Goal: Register for event/course

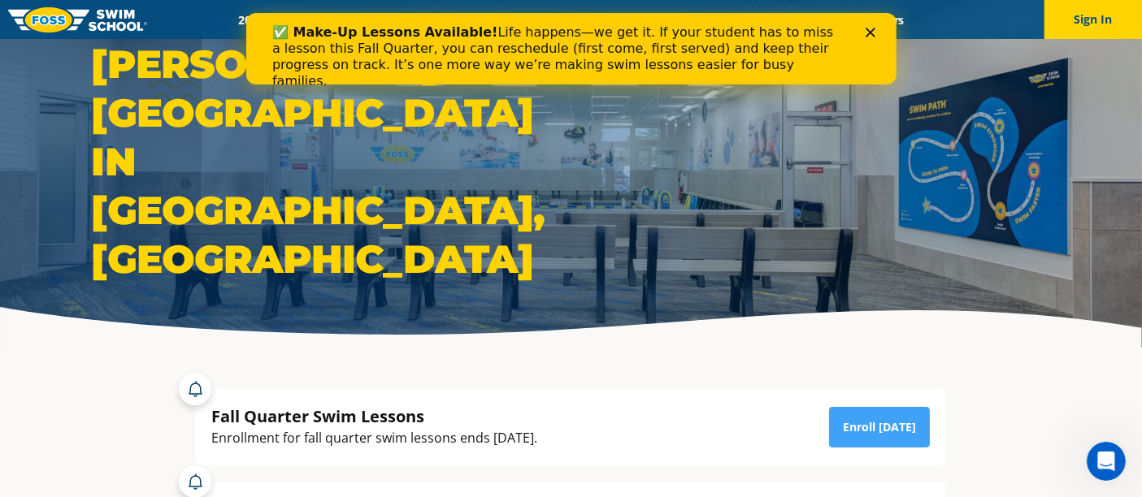
click at [871, 33] on polygon "Close" at bounding box center [870, 33] width 10 height 10
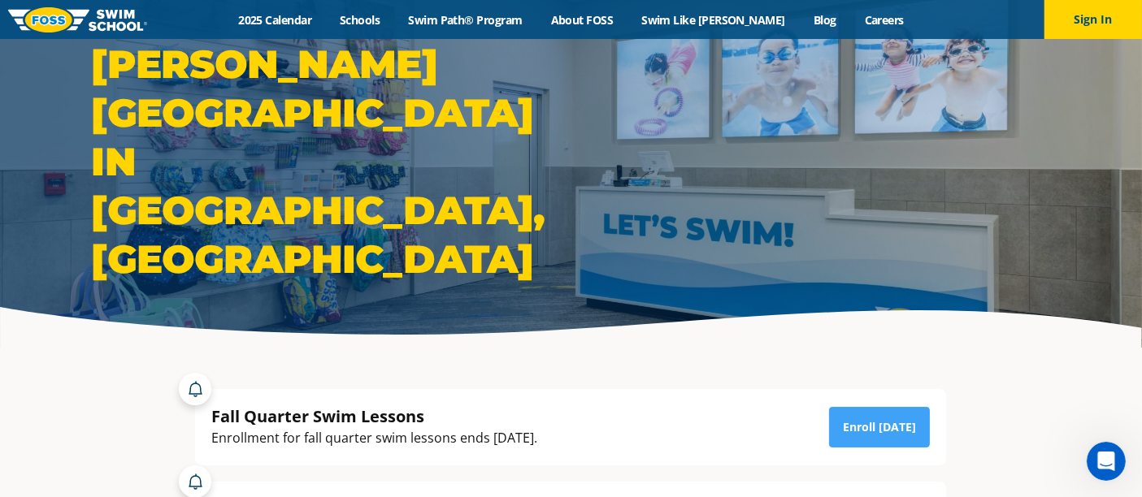
drag, startPoint x: 392, startPoint y: 28, endPoint x: 93, endPoint y: 386, distance: 466.6
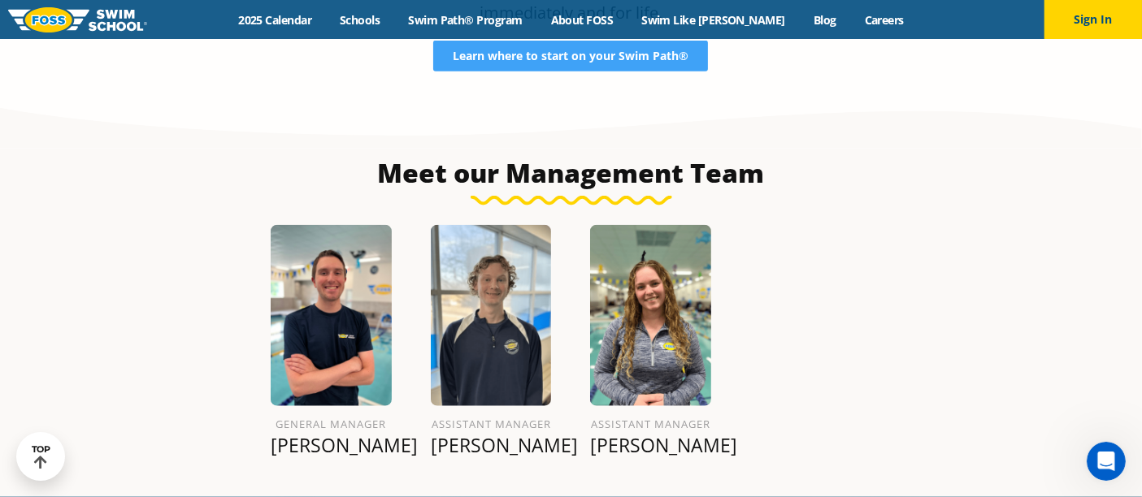
scroll to position [1511, 0]
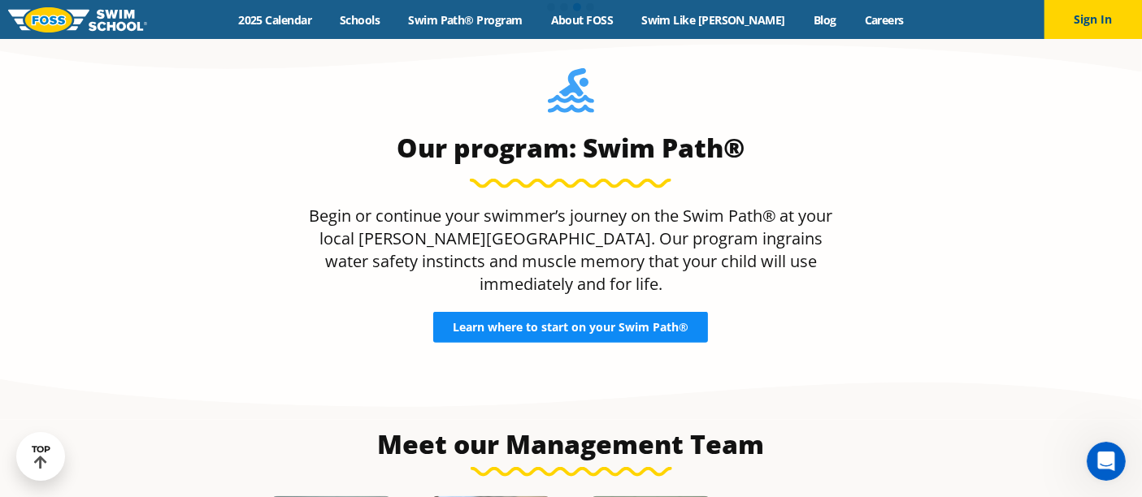
click at [498, 322] on span "Learn where to start on your Swim Path®" at bounding box center [571, 327] width 236 height 11
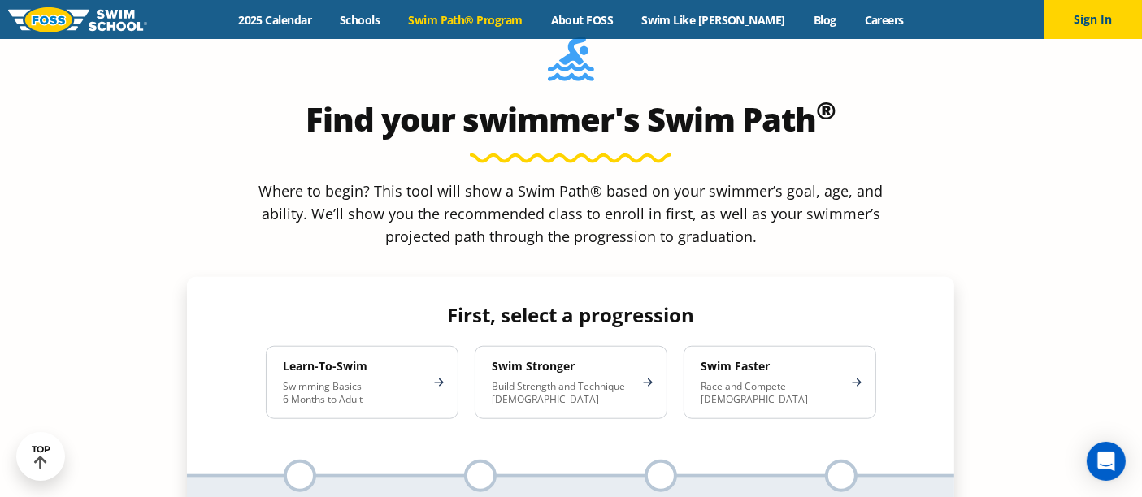
scroll to position [1444, 0]
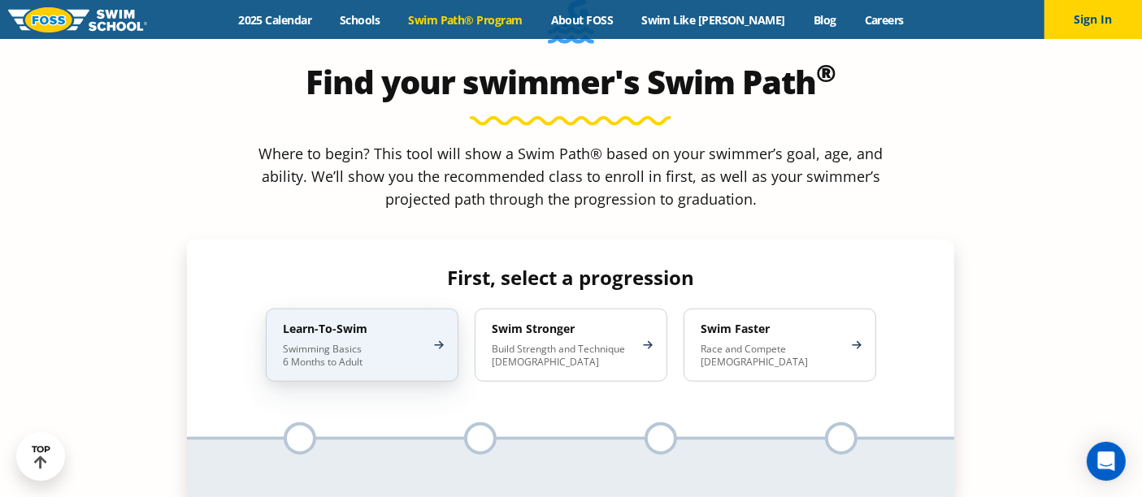
click at [390, 309] on div "Learn-To-Swim Swimming Basics 6 Months to Adult" at bounding box center [362, 345] width 193 height 73
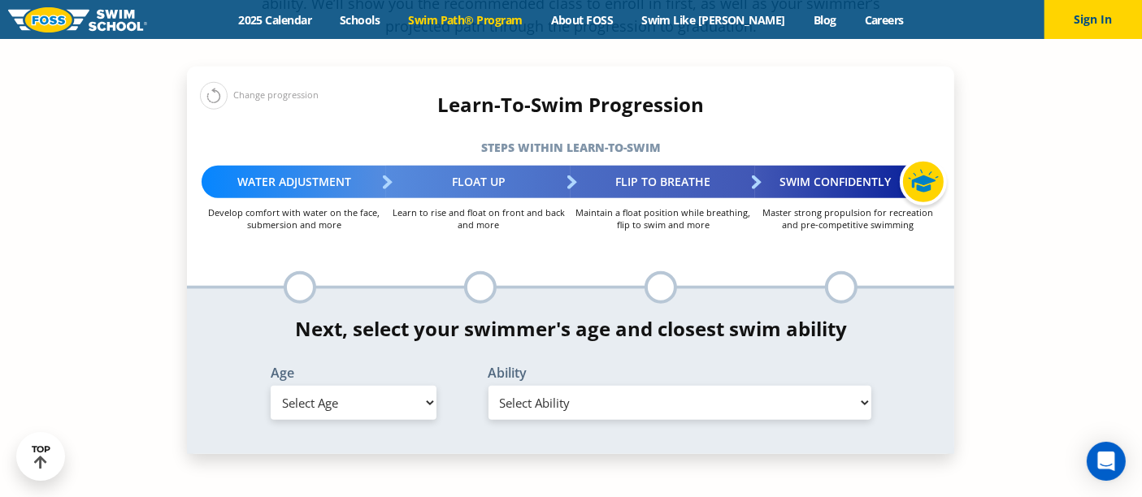
scroll to position [1806, 0]
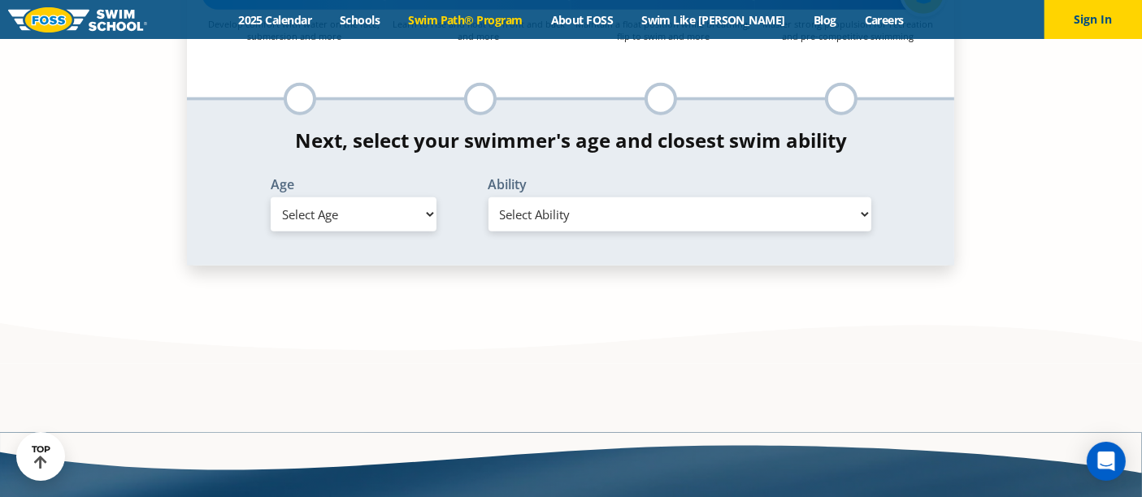
click at [321, 197] on select "Select Age 6 months - 1 year 1 year 2 years 3 years 4 years 5 years 6 years 7 y…" at bounding box center [354, 214] width 166 height 34
select select "6-months---1-year"
click at [271, 197] on select "Select Age 6 months - 1 year 1 year 2 years 3 years 4 years 5 years 6 years 7 y…" at bounding box center [354, 214] width 166 height 34
click at [628, 197] on select "Select Ability First in-water experience Comfortable with water poured over the…" at bounding box center [680, 214] width 384 height 34
select select "6-months---1-year-first-in-water-experience"
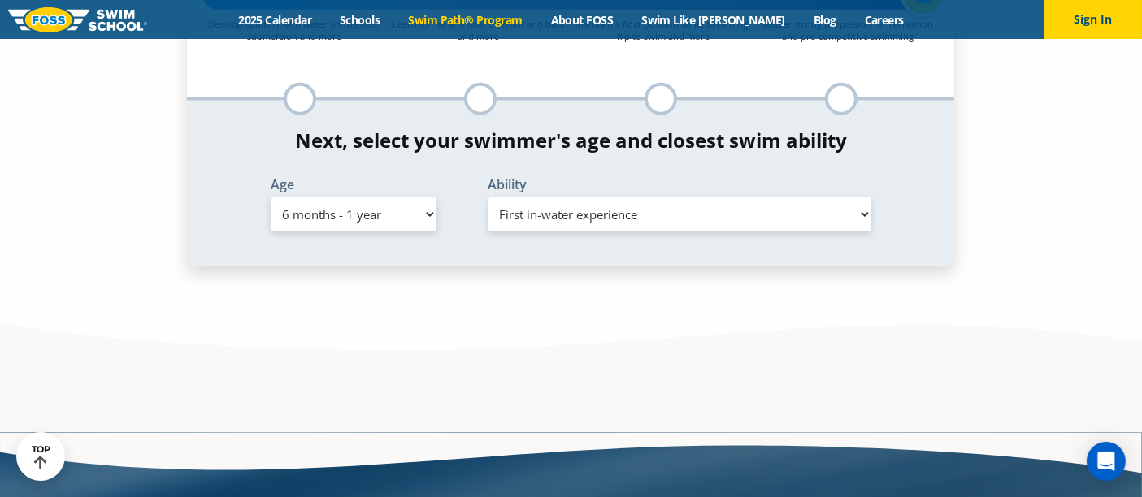
click at [488, 197] on select "Select Ability First in-water experience Comfortable with water poured over the…" at bounding box center [680, 214] width 384 height 34
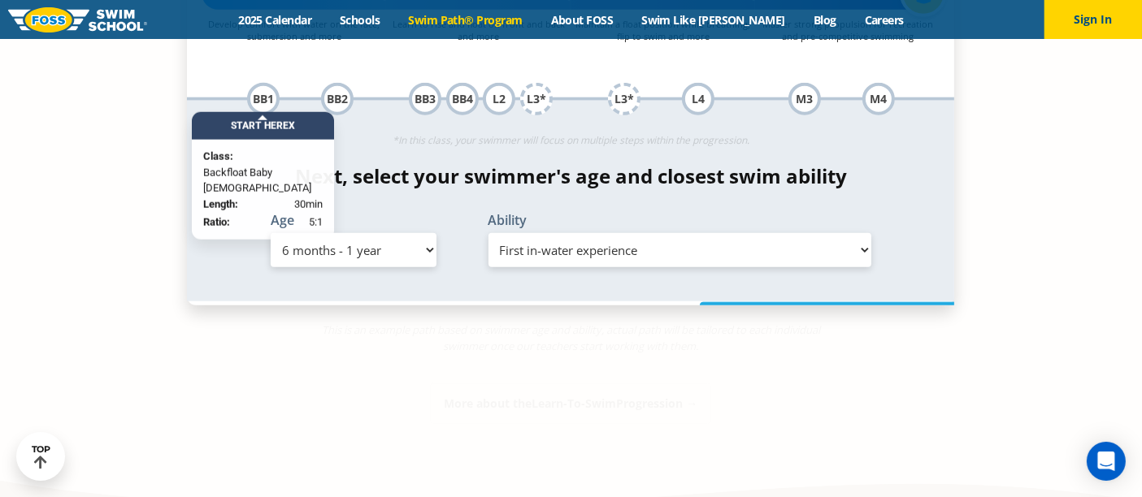
scroll to position [1841, 0]
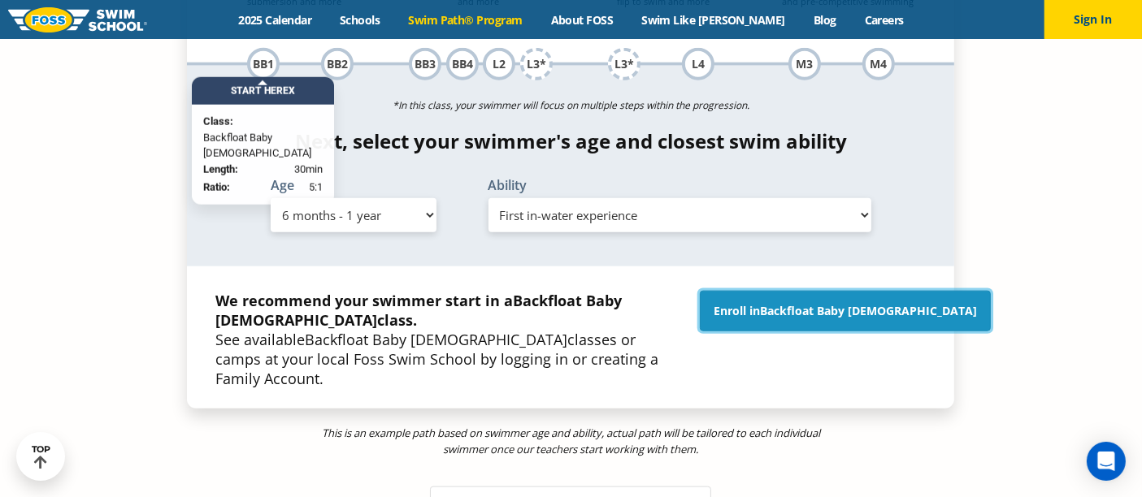
click at [803, 291] on link "Enroll in Backfloat Baby 1" at bounding box center [845, 311] width 291 height 41
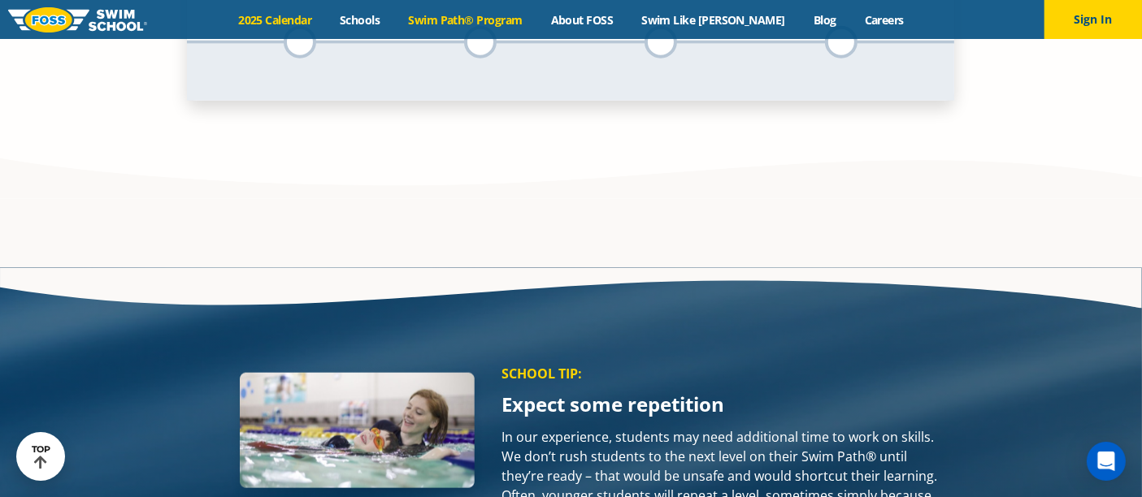
click at [306, 20] on link "2025 Calendar" at bounding box center [275, 19] width 102 height 15
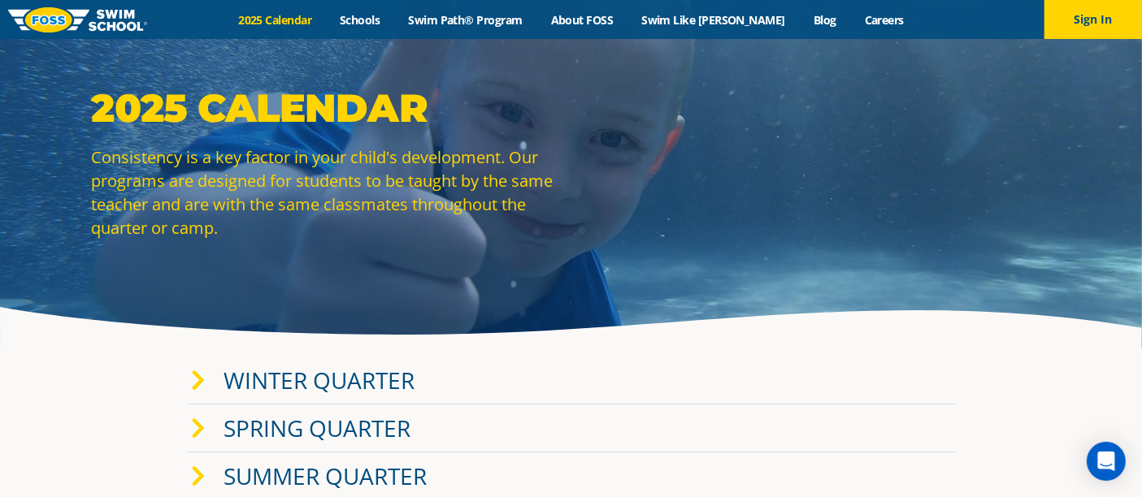
click at [109, 300] on div "2025 Calendar Consistency is a key factor in your child's development. Our prog…" at bounding box center [571, 174] width 1142 height 348
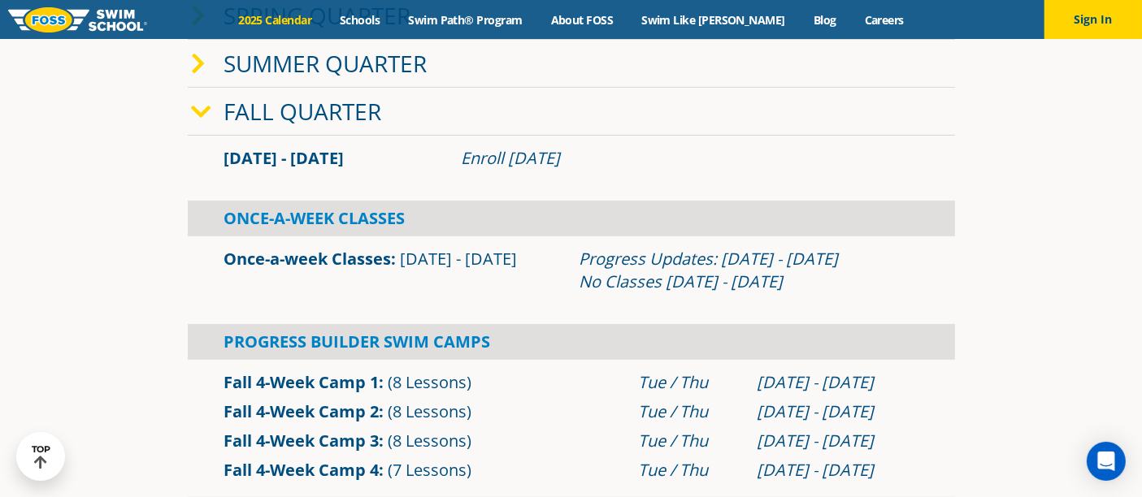
scroll to position [451, 0]
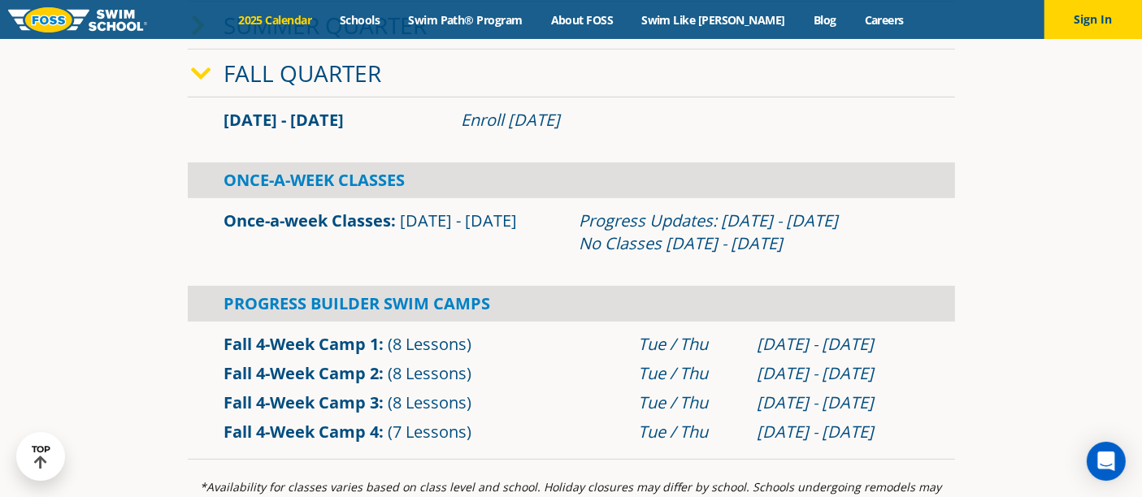
click at [290, 223] on link "Once-a-week Classes" at bounding box center [307, 221] width 167 height 22
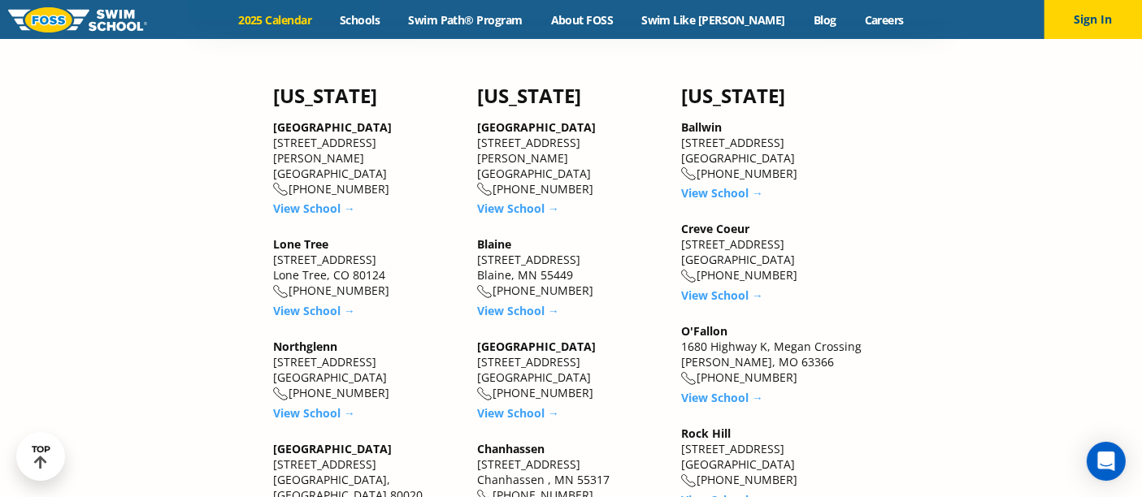
scroll to position [1444, 0]
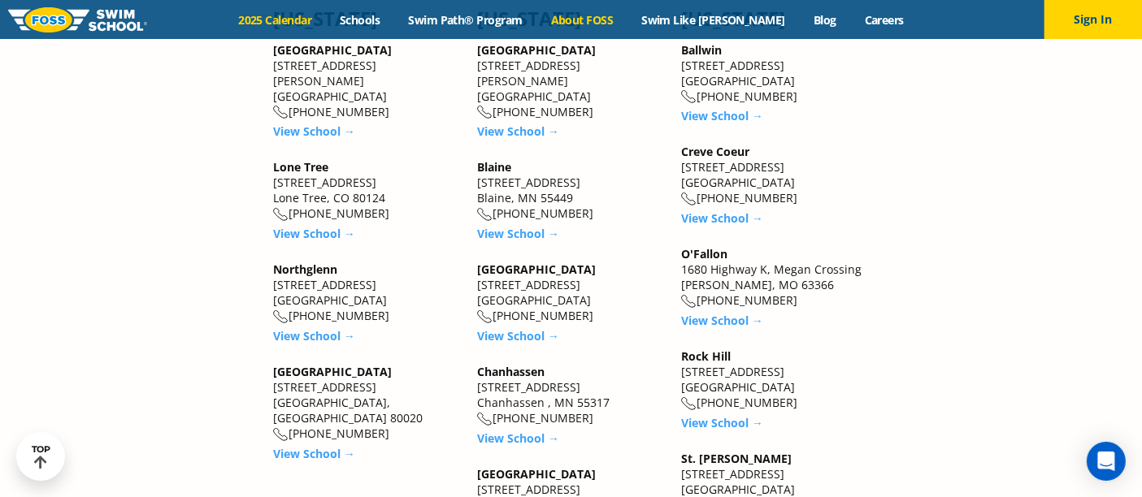
click at [609, 15] on link "About FOSS" at bounding box center [581, 19] width 91 height 15
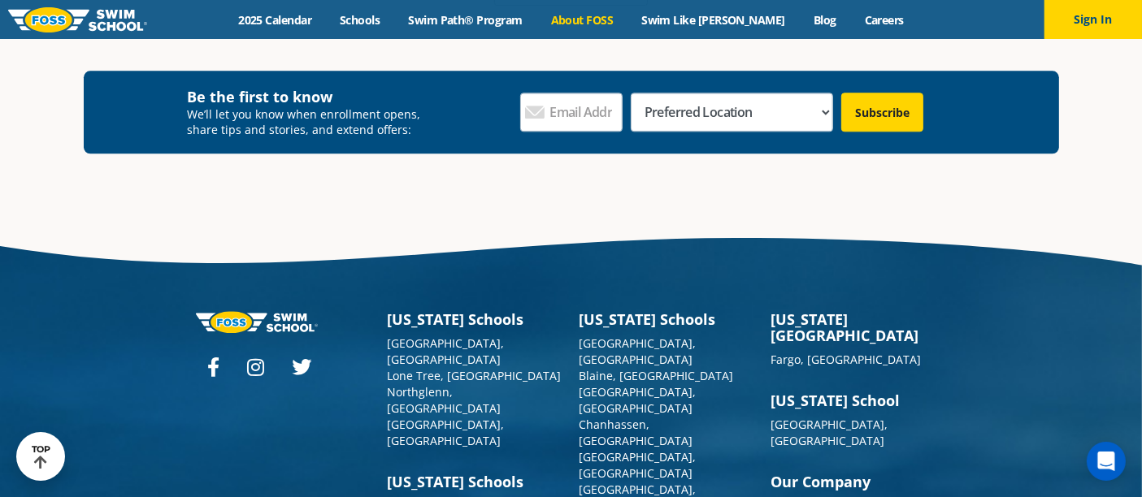
scroll to position [4266, 0]
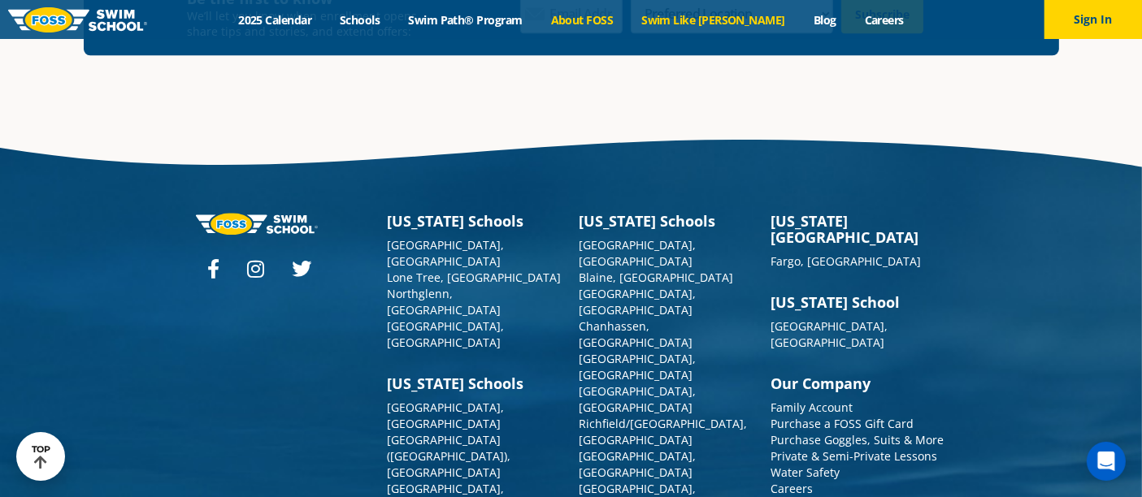
click at [726, 21] on link "Swim Like [PERSON_NAME]" at bounding box center [713, 19] width 172 height 15
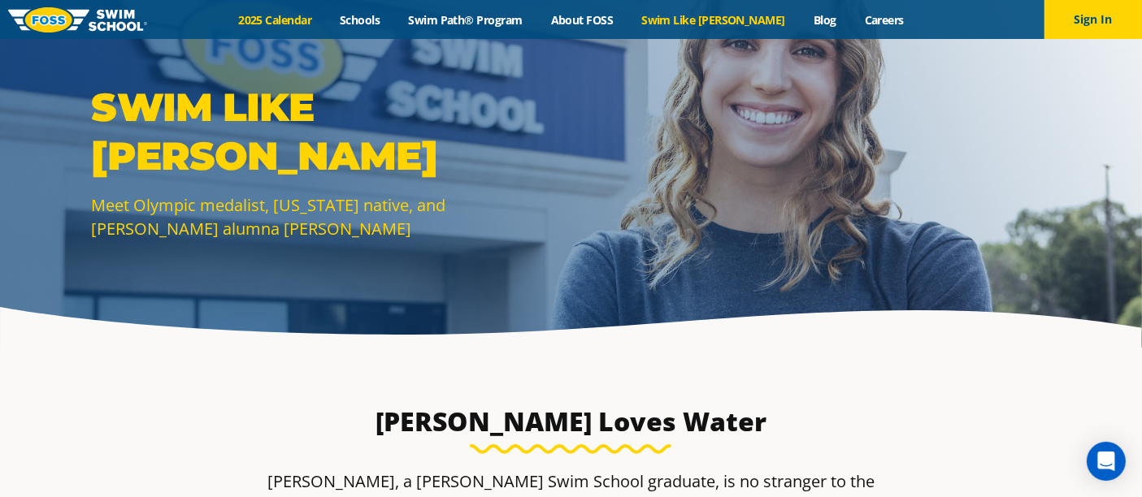
click at [300, 23] on link "2025 Calendar" at bounding box center [275, 19] width 102 height 15
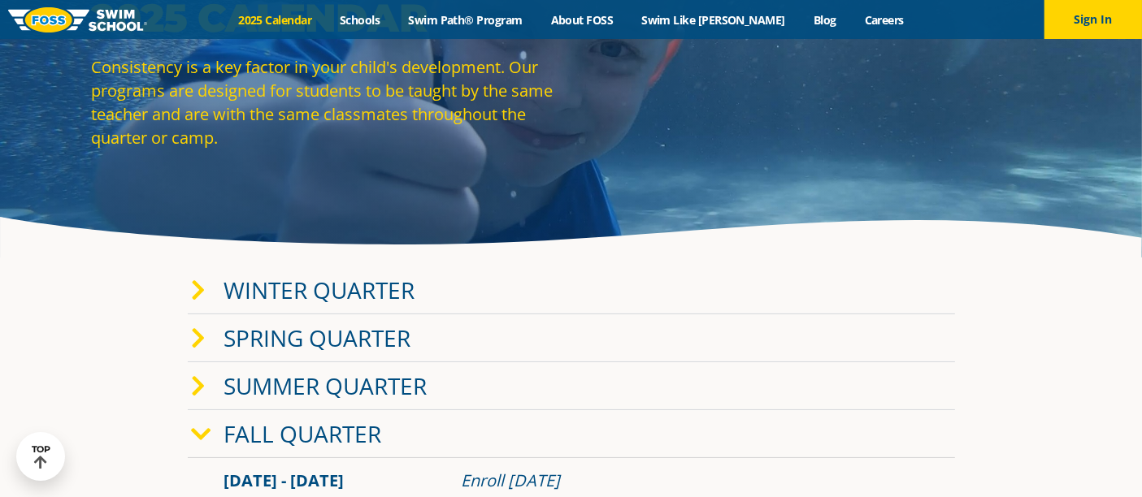
click at [202, 293] on icon at bounding box center [199, 291] width 15 height 23
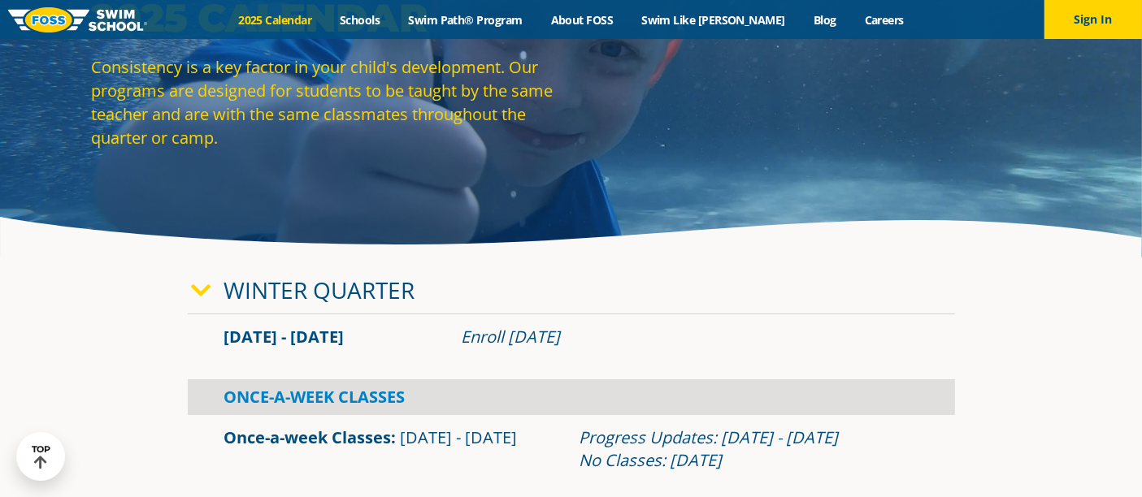
click at [197, 291] on icon at bounding box center [202, 291] width 20 height 23
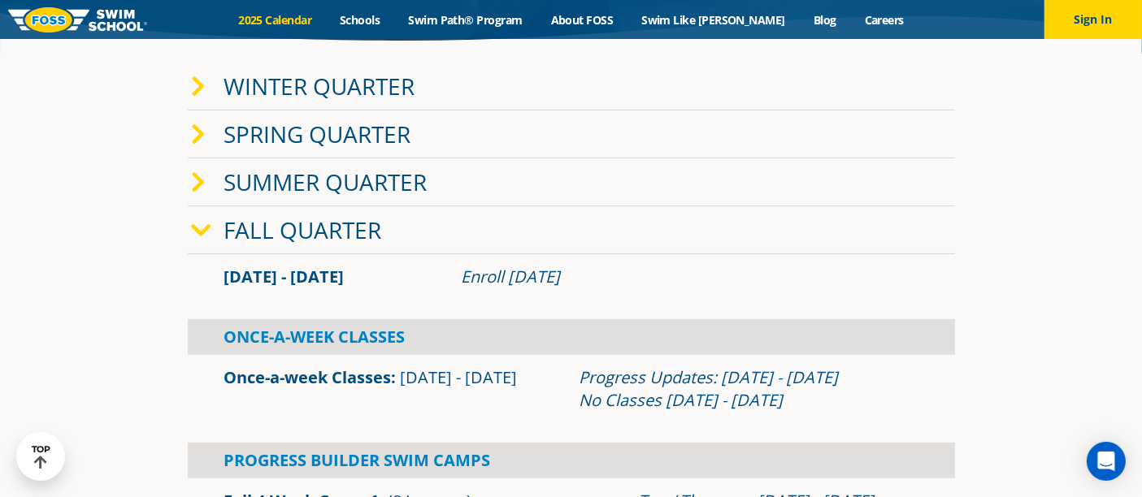
scroll to position [180, 0]
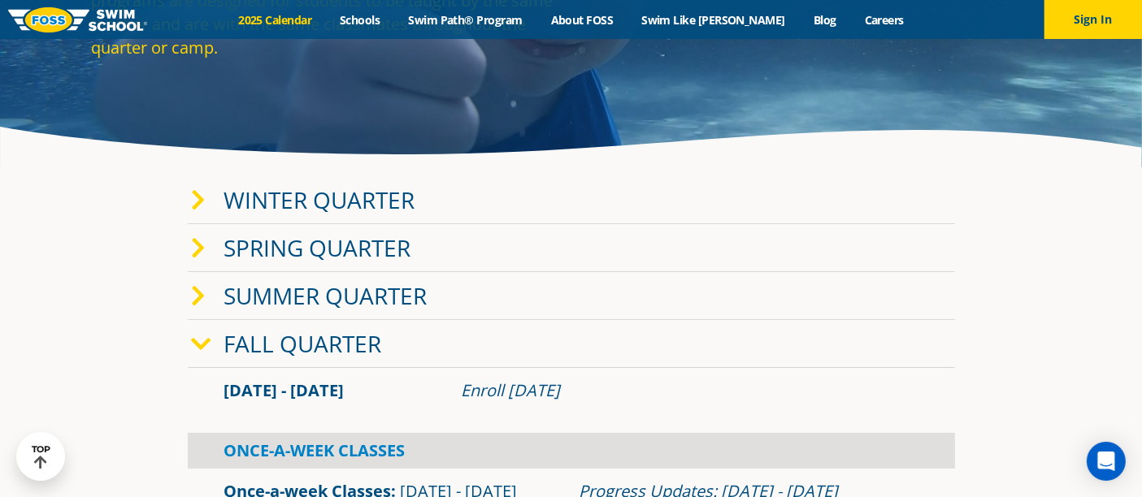
click at [201, 201] on icon at bounding box center [199, 200] width 15 height 23
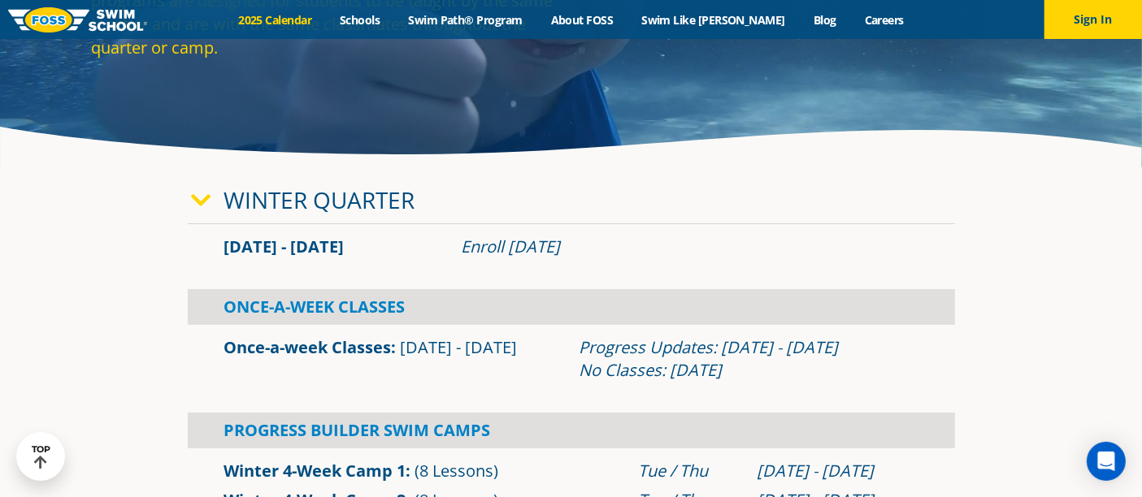
click at [201, 201] on icon at bounding box center [202, 200] width 20 height 23
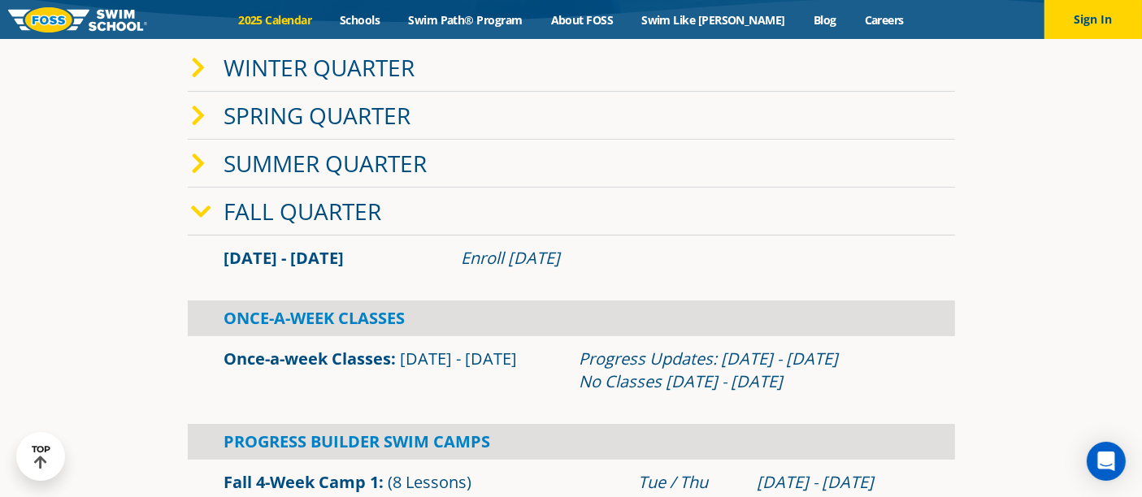
scroll to position [451, 0]
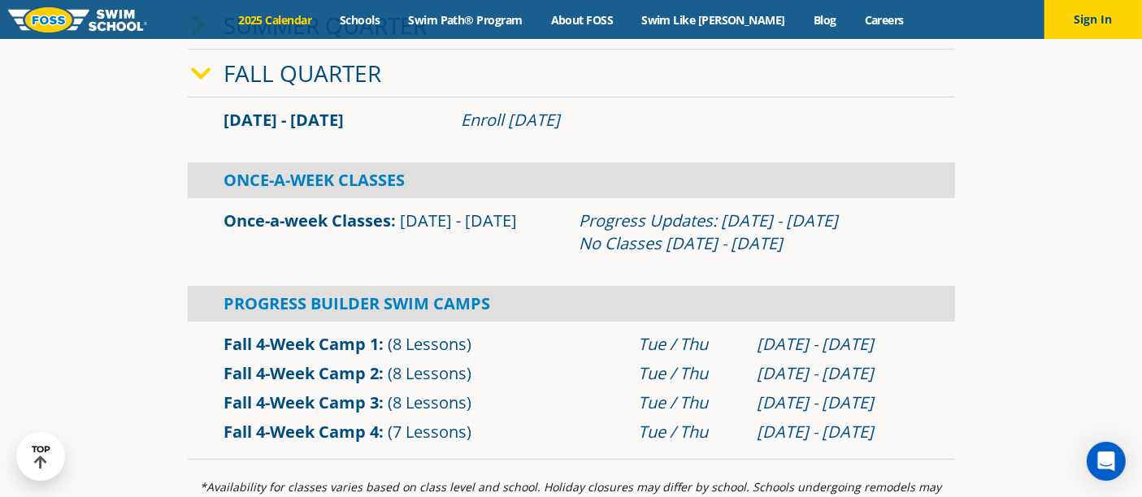
click at [267, 227] on link "Once-a-week Classes" at bounding box center [307, 221] width 167 height 22
